Goal: Transaction & Acquisition: Subscribe to service/newsletter

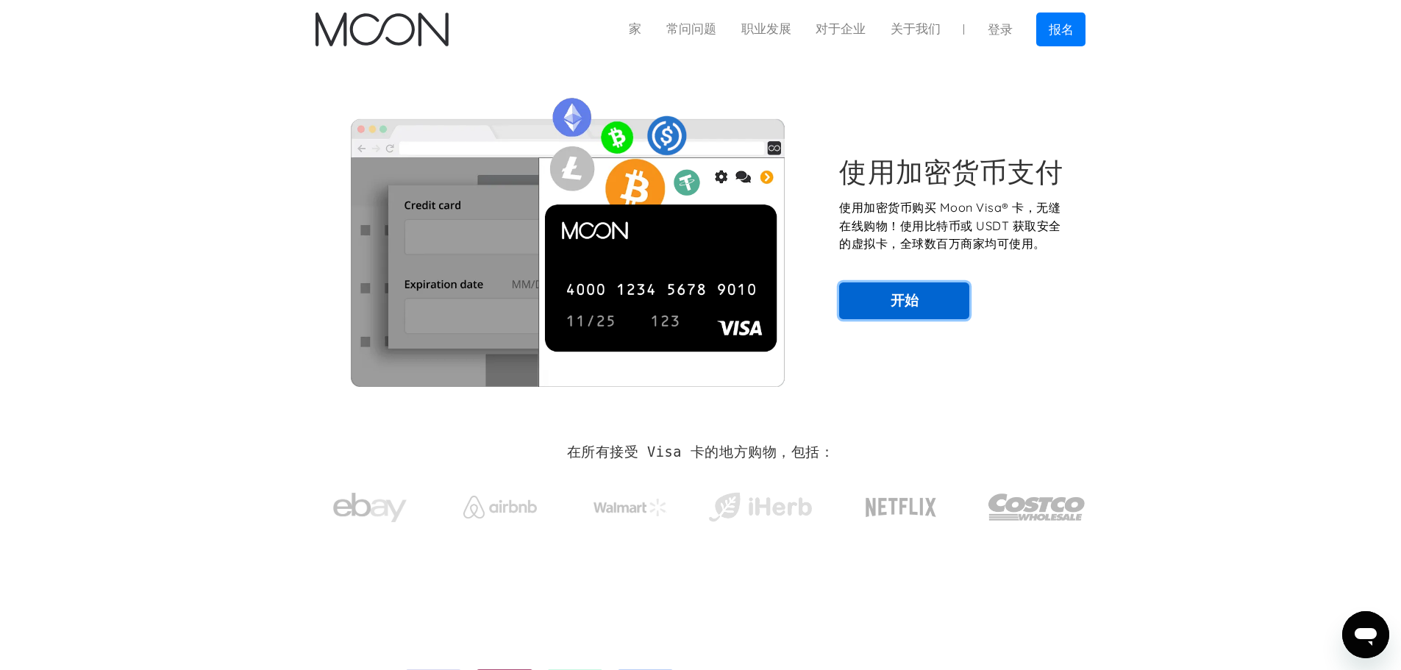
click at [885, 299] on link "开始" at bounding box center [904, 300] width 130 height 37
click at [931, 144] on div "使用加密货币支付 使用加密货币购买 Moon Visa® 卡，无缝在线购物！使用比特币或 USDT 获取安全的虚拟卡，全球数百万商家均可使用。 开始" at bounding box center [701, 237] width 771 height 299
click at [1000, 29] on font "登录" at bounding box center [1000, 29] width 25 height 15
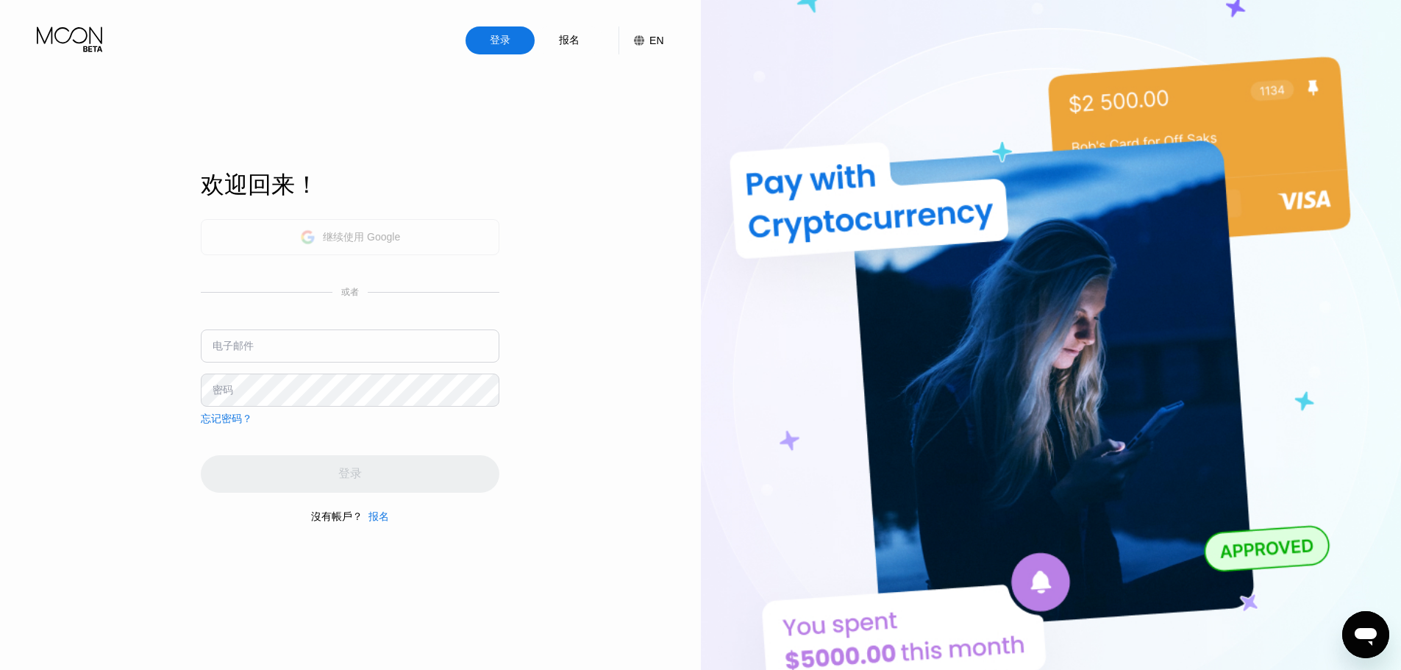
click at [342, 240] on font "继续使用 Google" at bounding box center [361, 237] width 77 height 12
click at [655, 38] on font "EN" at bounding box center [656, 41] width 14 height 12
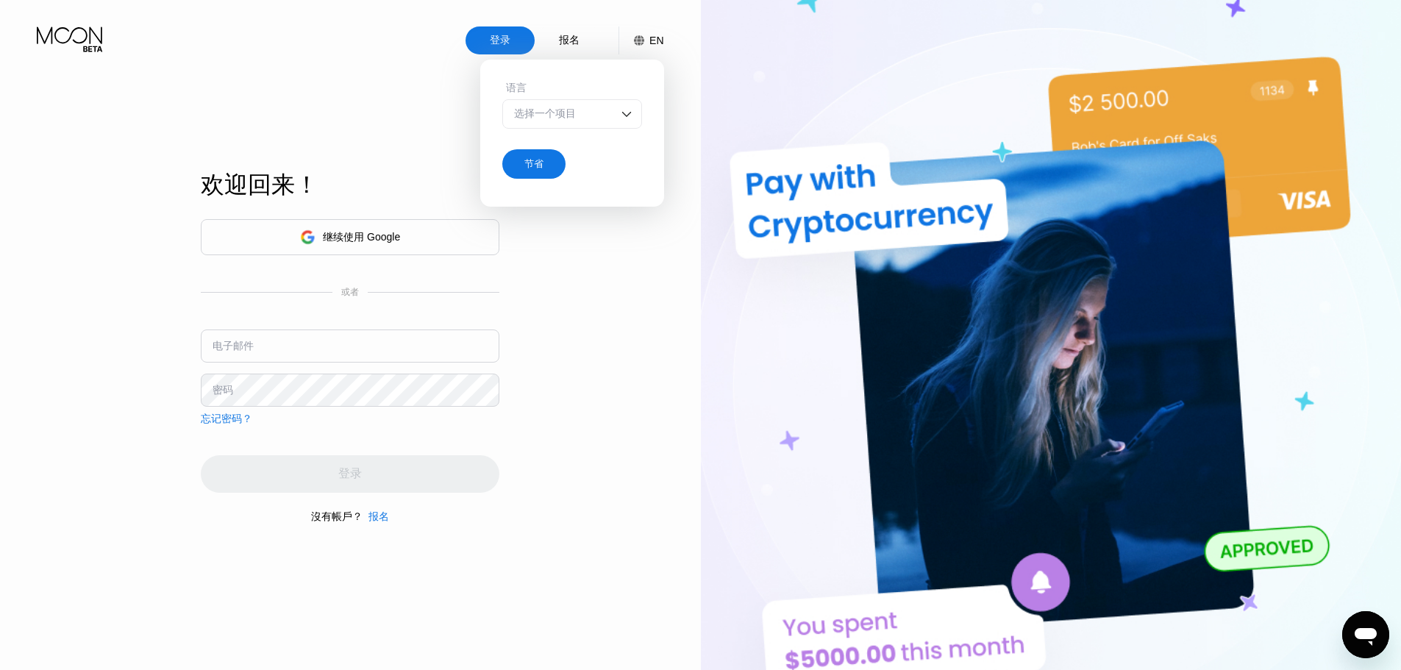
click at [617, 115] on div "选择一个项目" at bounding box center [572, 113] width 140 height 29
click at [619, 115] on img at bounding box center [626, 114] width 15 height 15
click at [576, 366] on div "登录 报名 EN 语言 选择一个项目 节省 欢迎回来！ 继续使用 Google 或者 电子邮件 密码 忘记密码？ 登录 沒有帳戶？ 报名" at bounding box center [350, 368] width 701 height 737
click at [570, 350] on div "登录 报名 EN 语言 选择一个项目 节省 欢迎回来！ 继续使用 Google 或者 电子邮件 密码 忘记密码？ 登录 沒有帳戶？ 报名" at bounding box center [350, 368] width 701 height 737
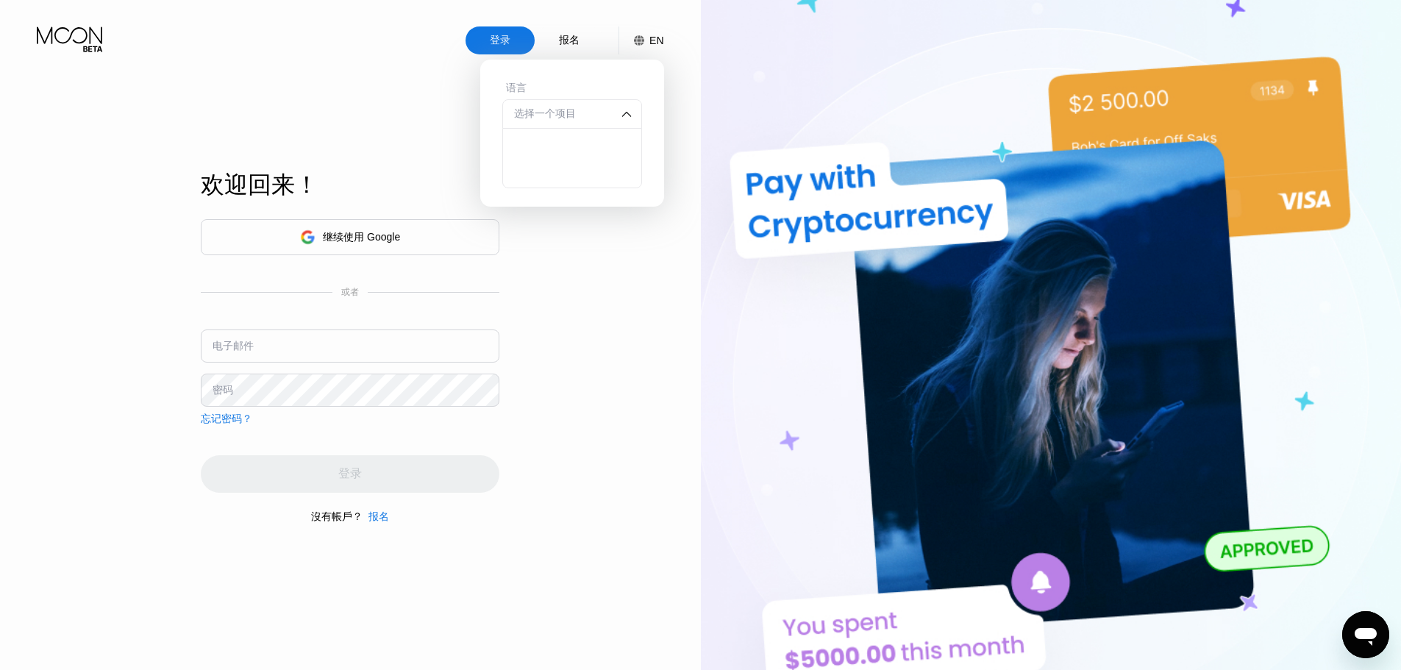
drag, startPoint x: 637, startPoint y: 367, endPoint x: 644, endPoint y: 340, distance: 28.2
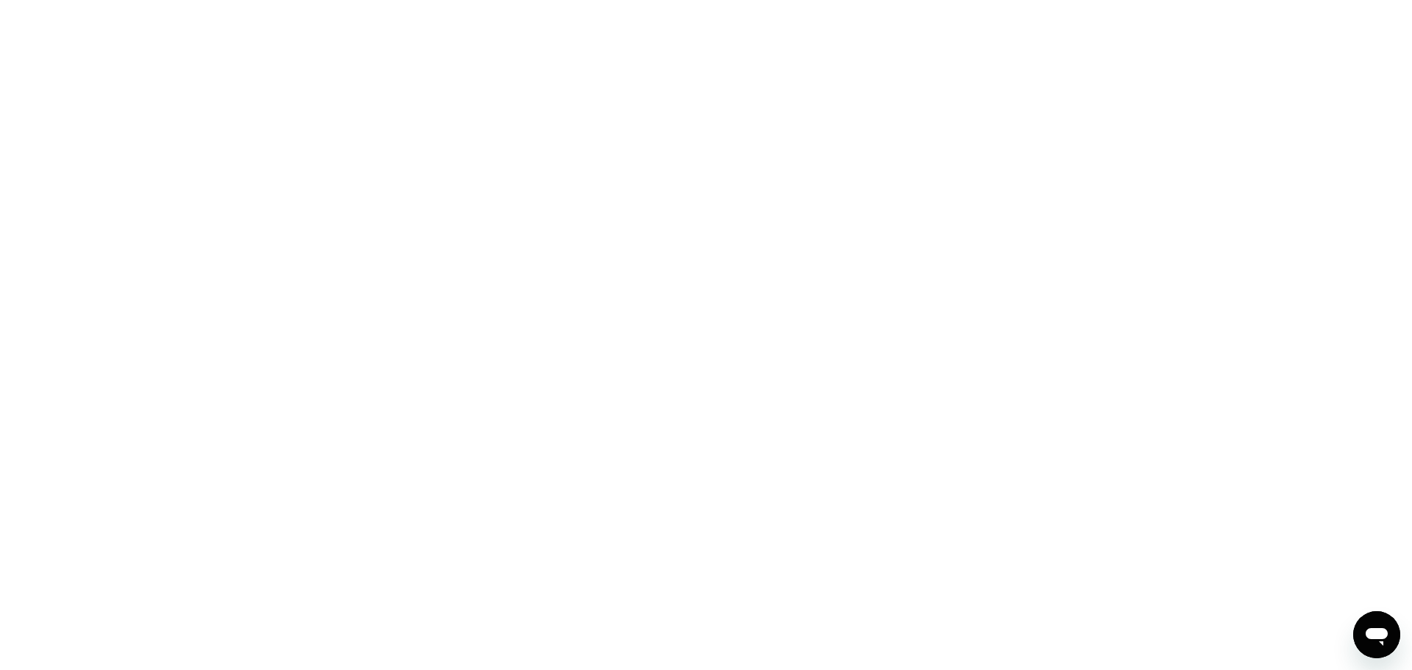
click at [713, 318] on div at bounding box center [706, 335] width 1412 height 670
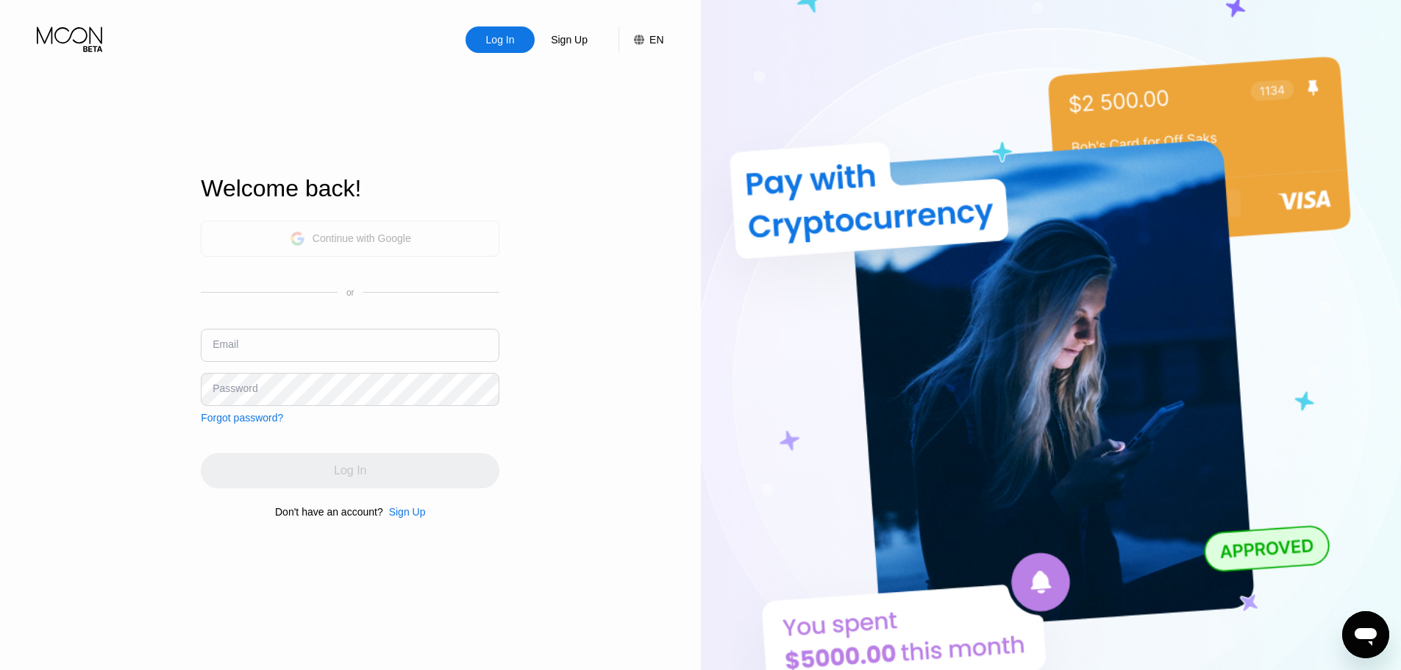
click at [409, 237] on div "Continue with Google" at bounding box center [362, 238] width 99 height 12
click at [656, 35] on div "EN" at bounding box center [656, 40] width 14 height 12
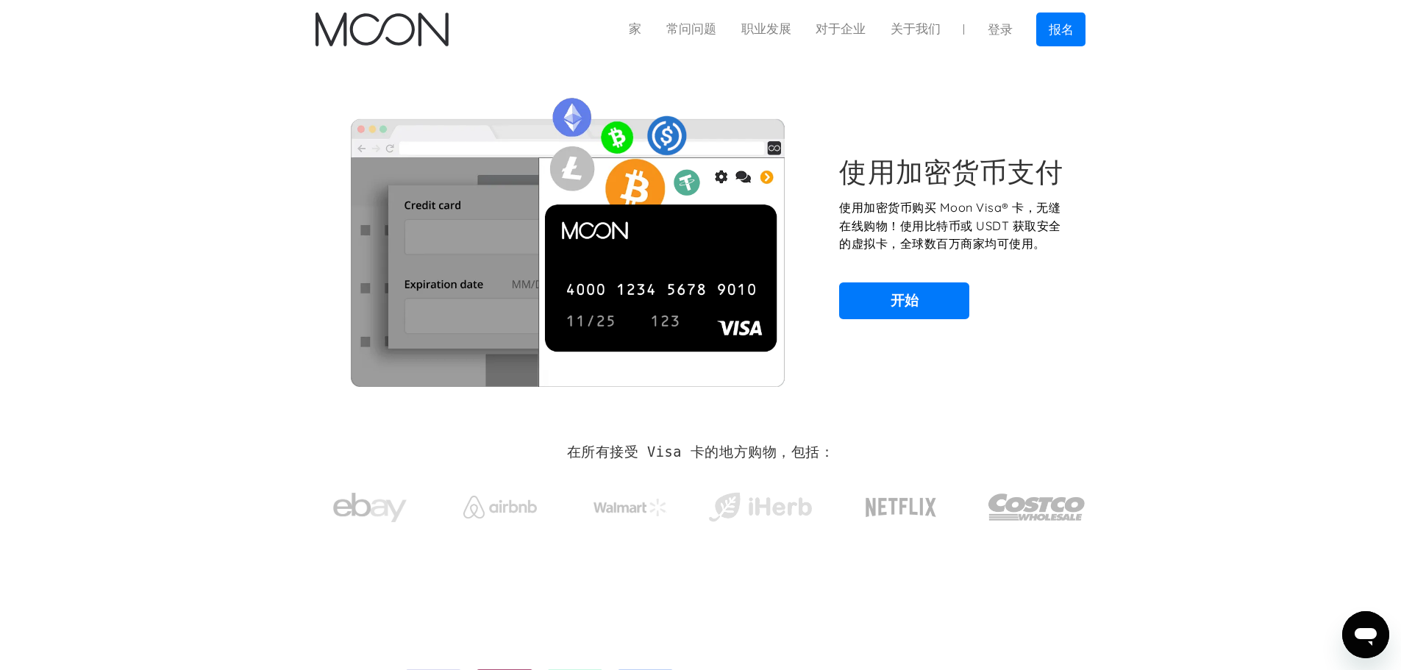
click at [1119, 120] on section "使用加密货币支付 使用加密货币购买 Moon Visa® 卡，无缝在线购物！使用比特币或 USDT 获取安全的虚拟卡，全球数百万商家均可使用。 开始" at bounding box center [700, 237] width 1401 height 357
click at [1058, 36] on link "报名" at bounding box center [1061, 29] width 50 height 33
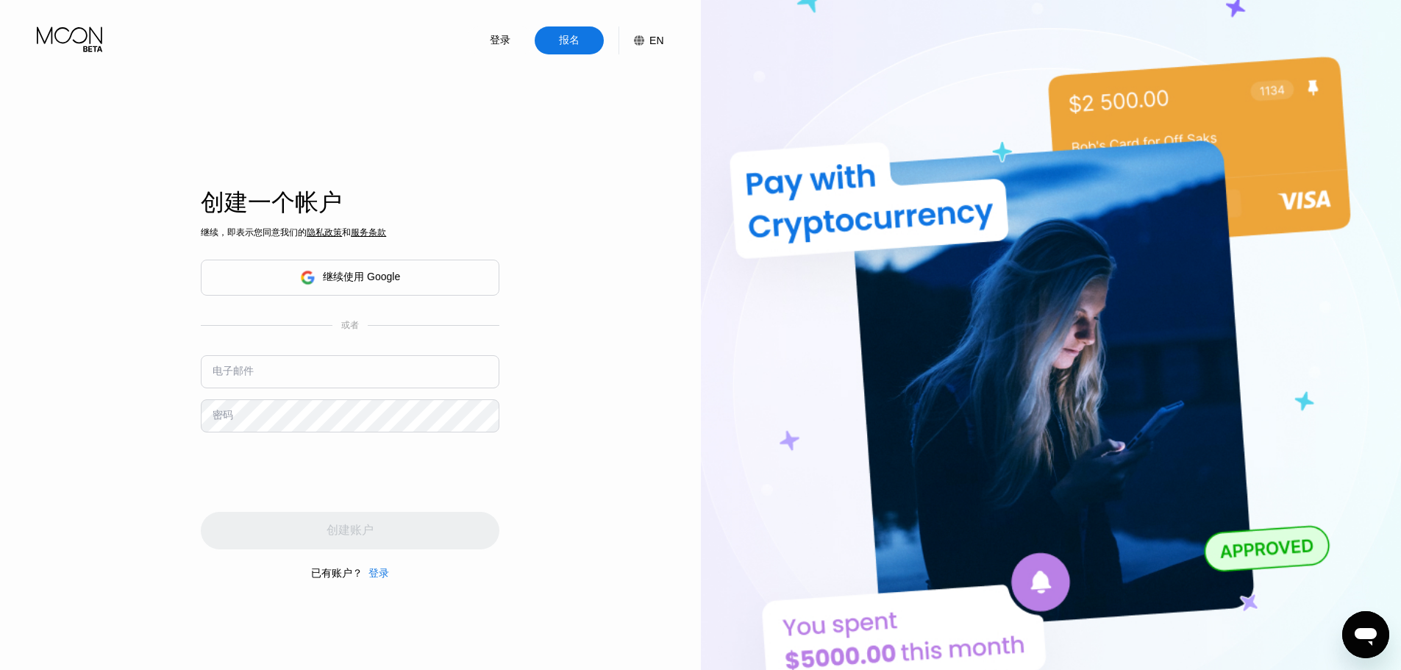
click at [652, 36] on font "EN" at bounding box center [656, 41] width 14 height 12
click at [619, 120] on img at bounding box center [626, 114] width 15 height 15
click at [685, 79] on div "登录 报名 EN 语言 选择一个项目 节省 创建一个帐户 继续，即表示您同意我们的 隐私政策 和 服务条款 继续使用 Google 或者 电子邮件 密码 创建…" at bounding box center [350, 368] width 701 height 737
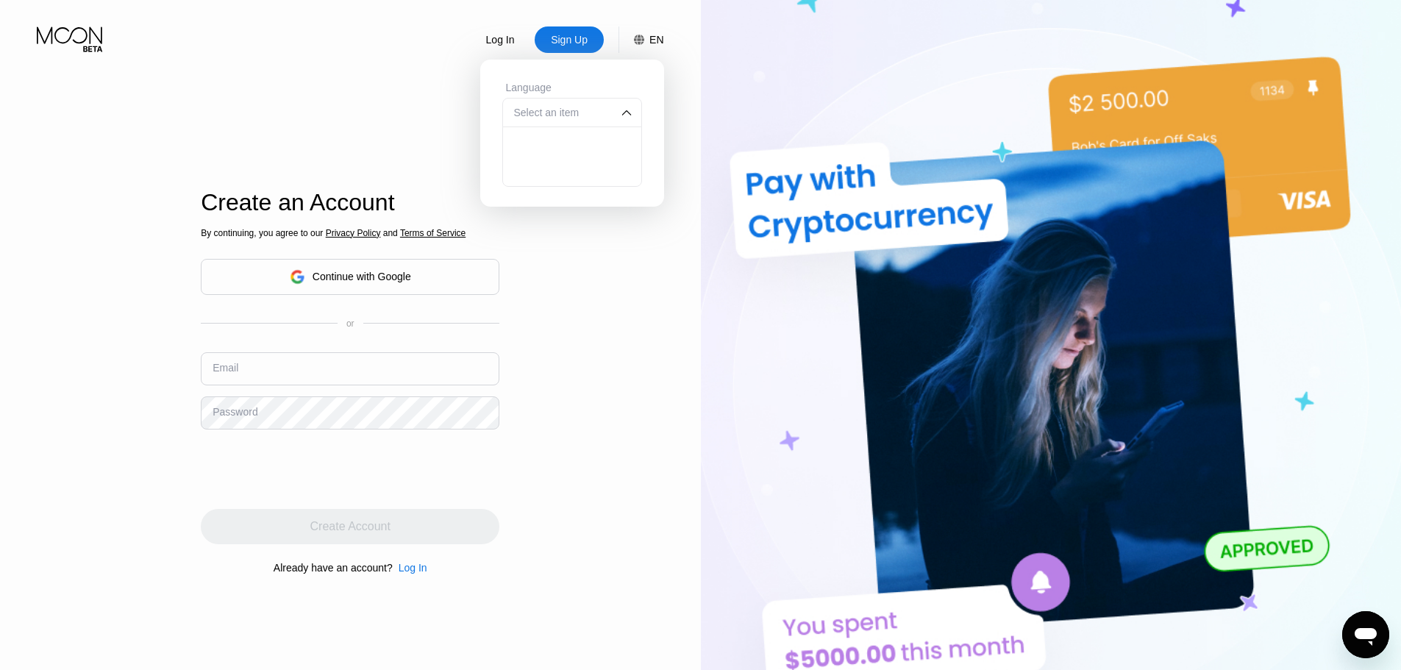
click at [595, 116] on div "Select an item" at bounding box center [561, 113] width 102 height 12
click at [612, 116] on div "Select an item" at bounding box center [572, 112] width 140 height 29
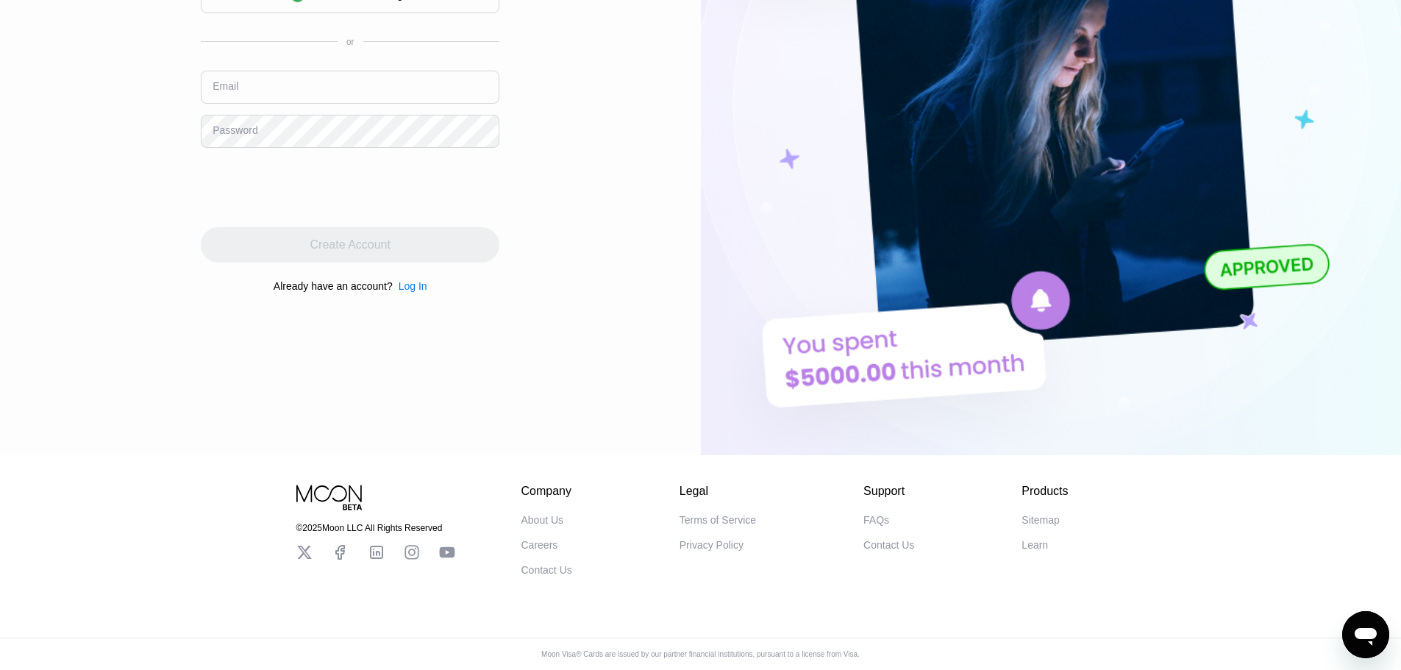
click at [602, 191] on div "Log In Sign Up EN Language Select an item Save Create an Account By continuing,…" at bounding box center [350, 86] width 701 height 737
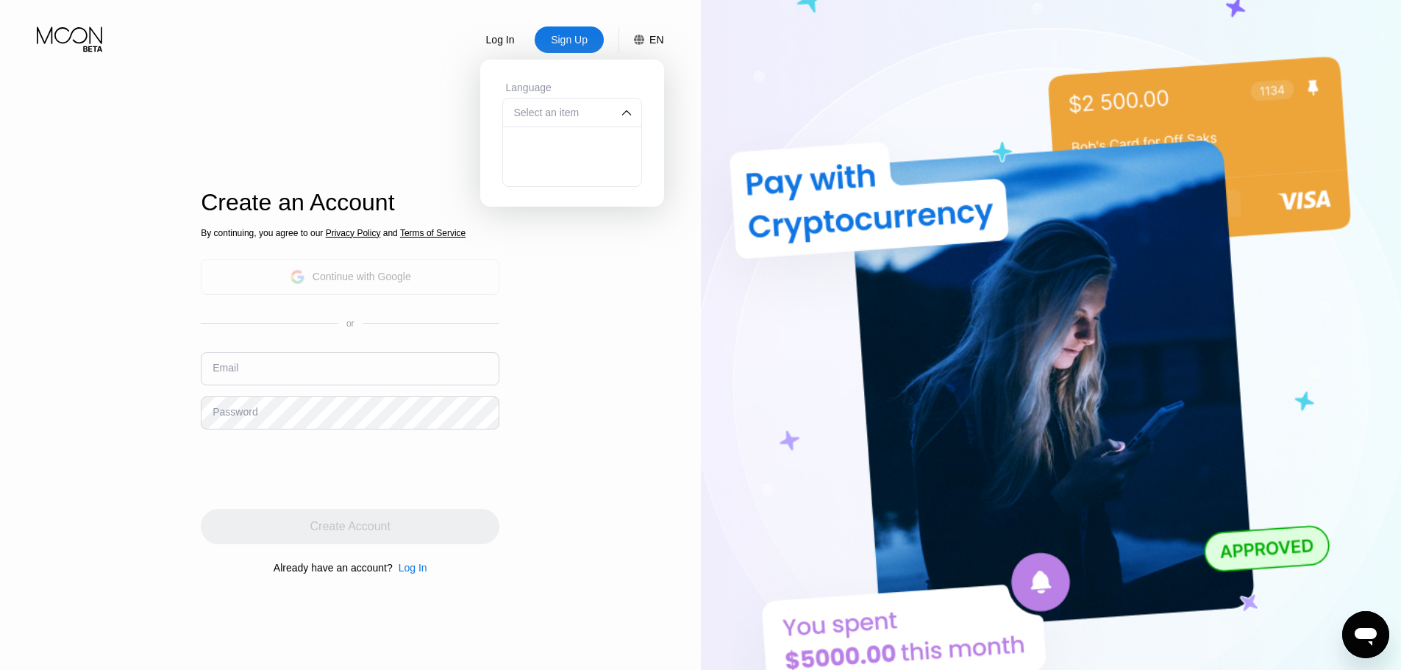
click at [337, 277] on div "Continue with Google" at bounding box center [362, 277] width 99 height 12
click at [368, 288] on div "Continue with Google" at bounding box center [350, 277] width 299 height 36
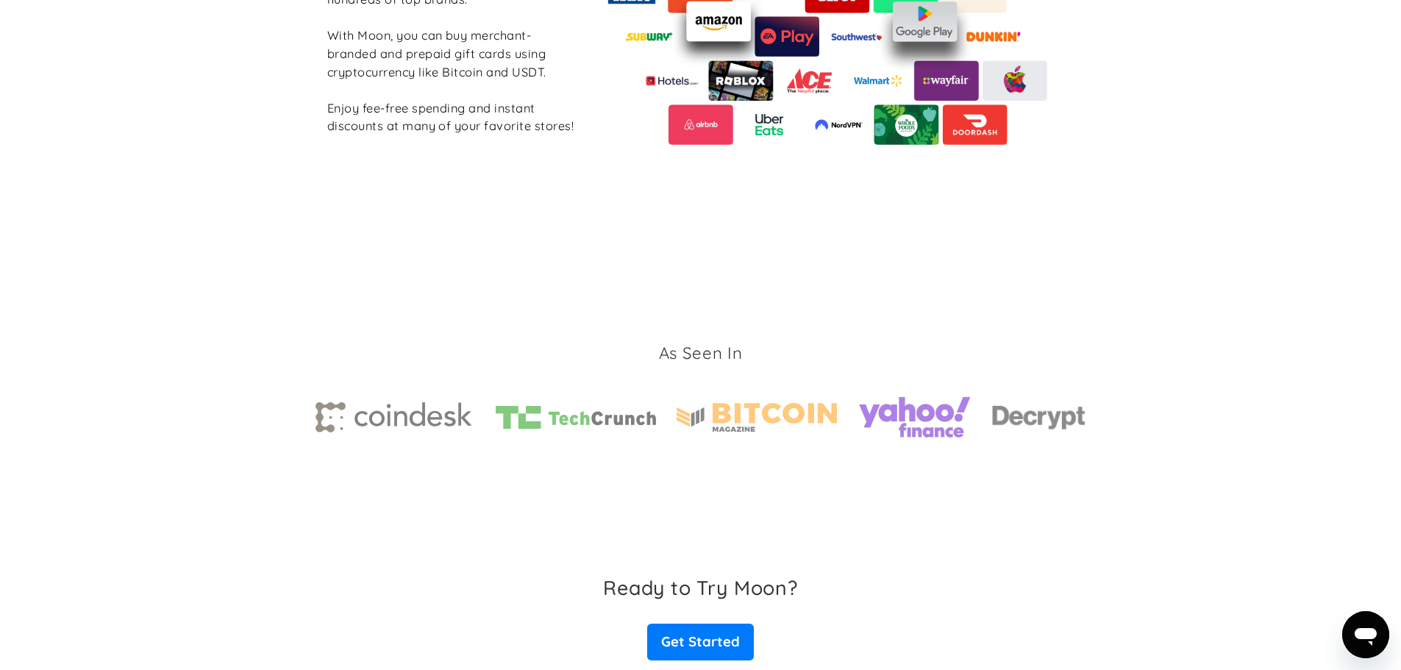
scroll to position [2207, 0]
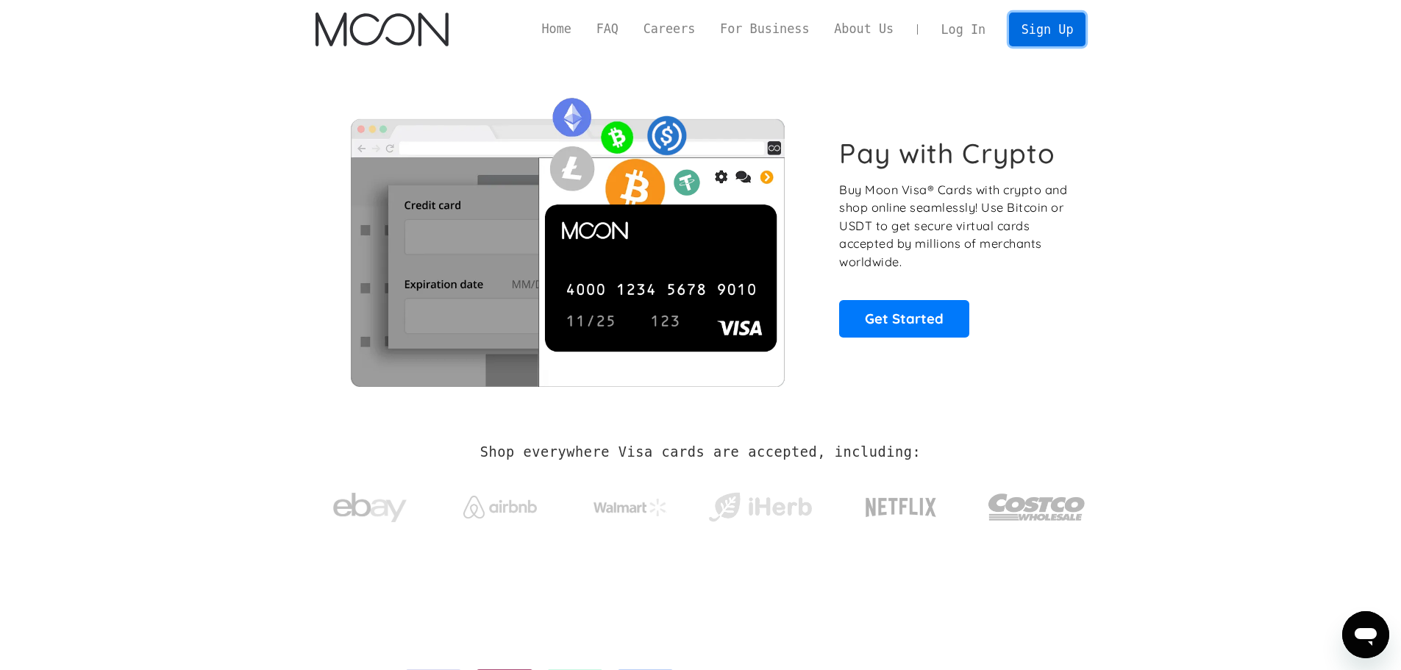
click at [1033, 38] on link "Sign Up" at bounding box center [1047, 29] width 76 height 33
